Goal: Check status

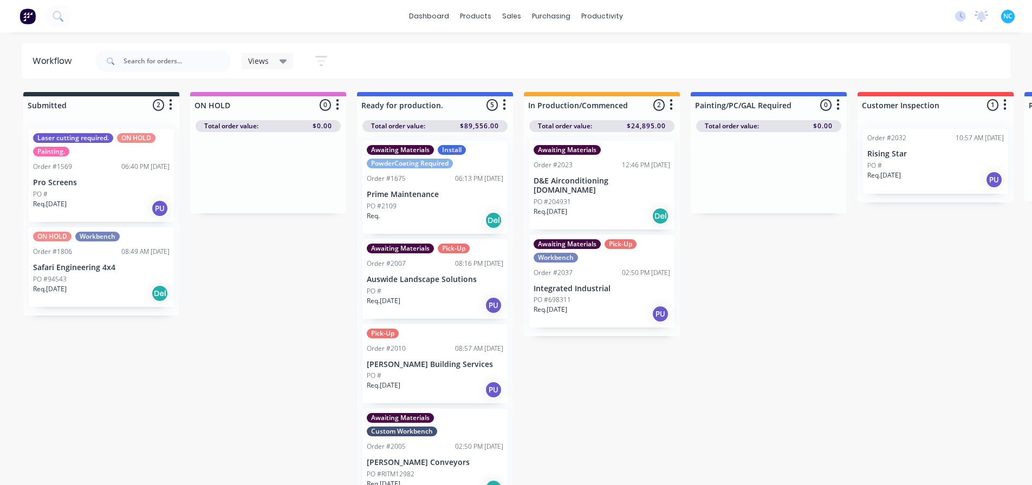
scroll to position [10, 172]
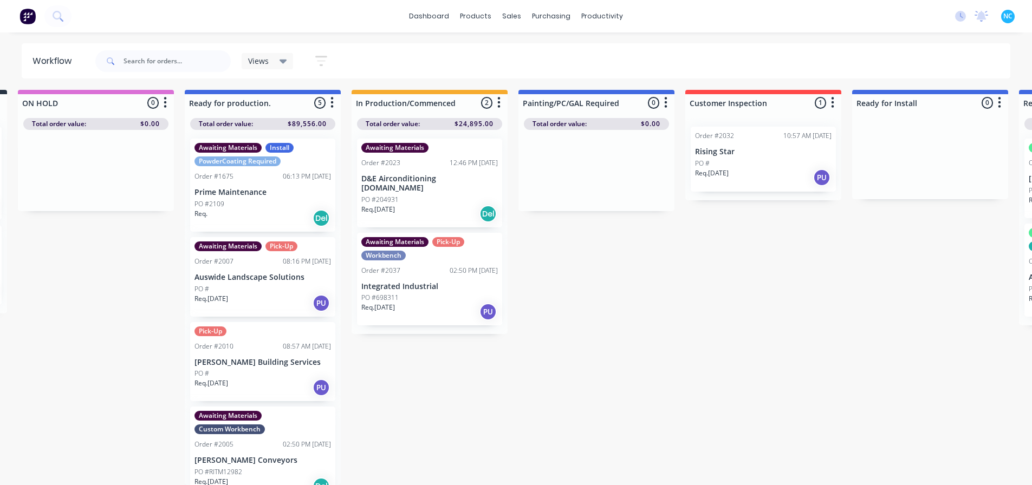
click at [693, 396] on div "Submitted 2 Sort By Created date Required date Order number Customer name Most …" at bounding box center [802, 287] width 1964 height 395
drag, startPoint x: 693, startPoint y: 396, endPoint x: 709, endPoint y: 393, distance: 15.9
click at [693, 395] on div "Submitted 2 Sort By Created date Required date Order number Customer name Most …" at bounding box center [802, 287] width 1964 height 395
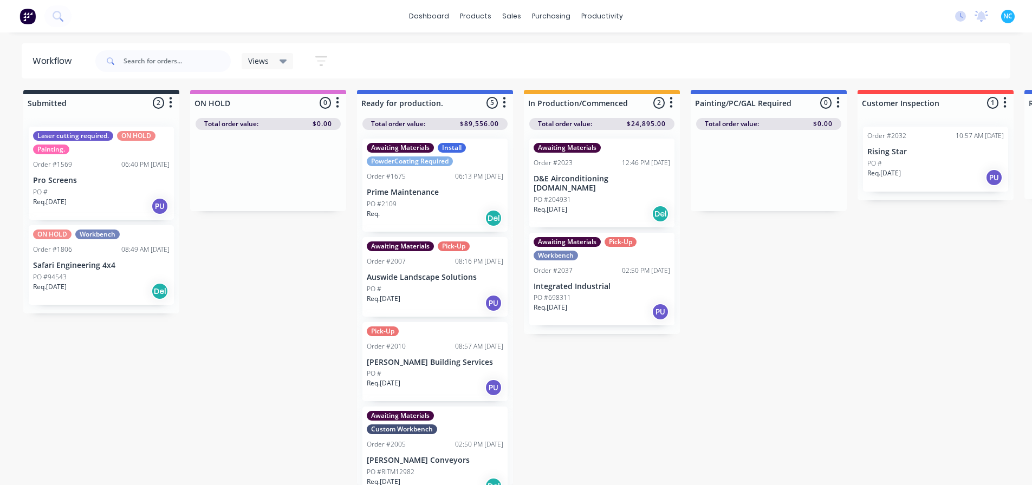
scroll to position [10, 0]
